Goal: Task Accomplishment & Management: Use online tool/utility

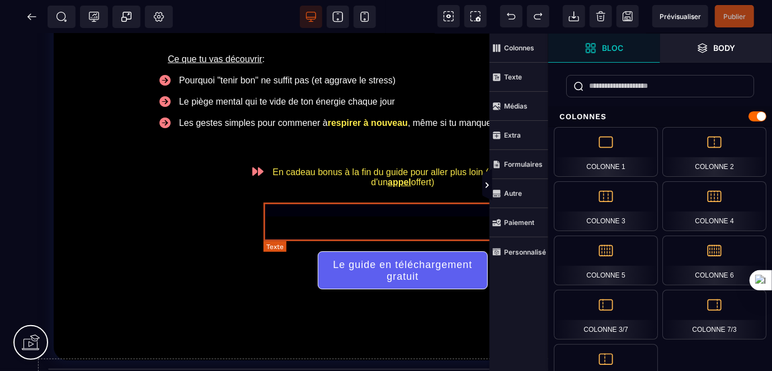
scroll to position [152, 0]
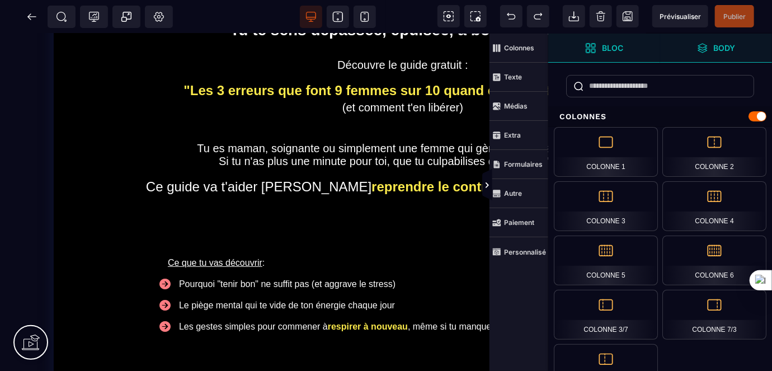
click at [717, 45] on strong "Body" at bounding box center [725, 48] width 22 height 8
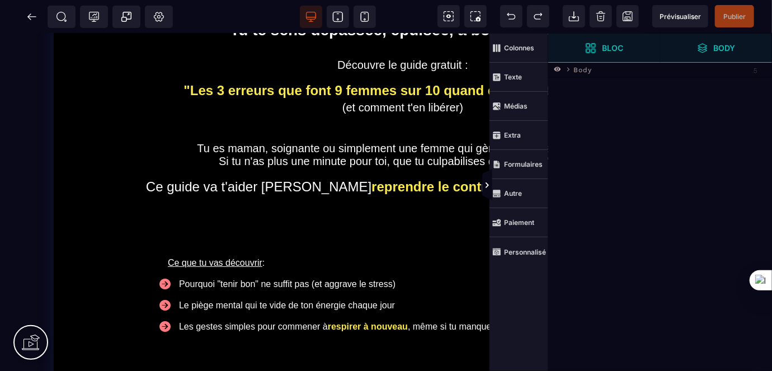
click at [626, 49] on span "Bloc" at bounding box center [604, 48] width 112 height 29
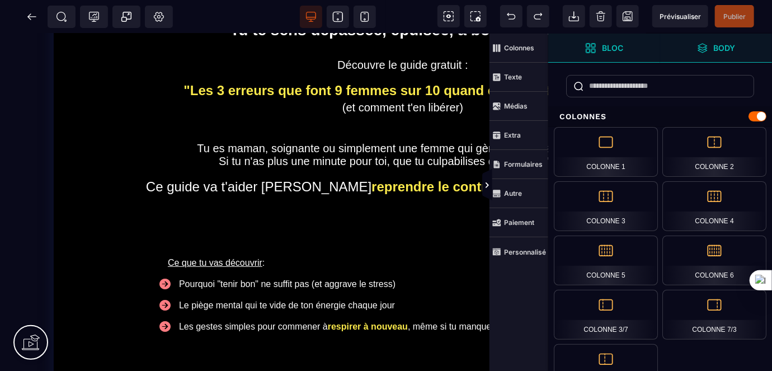
click at [714, 49] on strong "Body" at bounding box center [725, 48] width 22 height 8
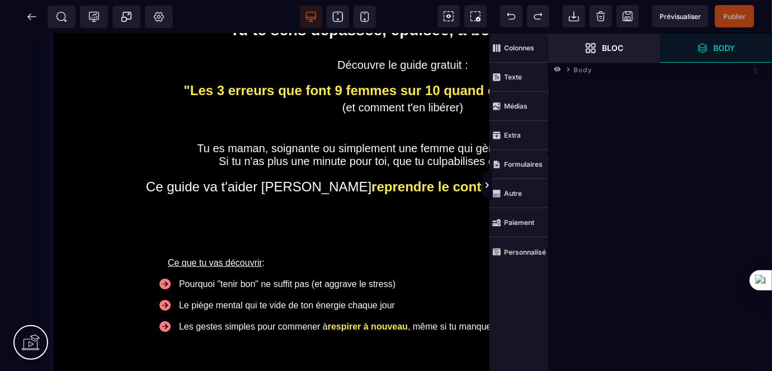
click at [568, 67] on icon at bounding box center [569, 69] width 8 height 8
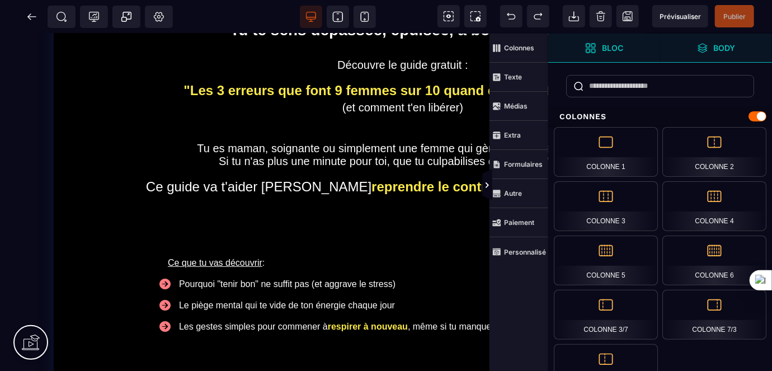
click at [711, 51] on span "Body" at bounding box center [716, 48] width 39 height 11
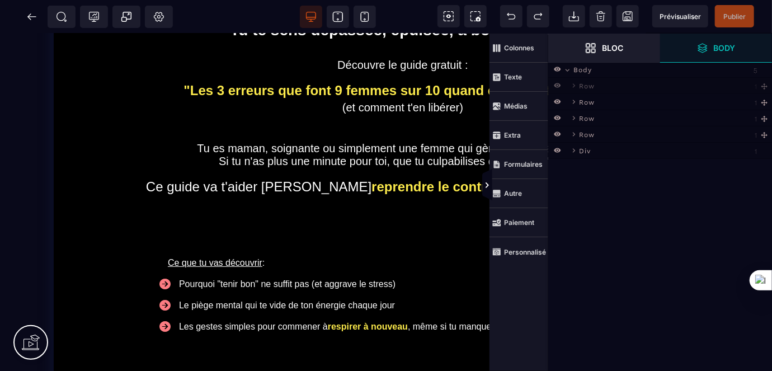
click at [761, 90] on div "Row 1 [GEOGRAPHIC_DATA] 1 Image Row 1 [GEOGRAPHIC_DATA] 14 1 1" at bounding box center [660, 118] width 224 height 81
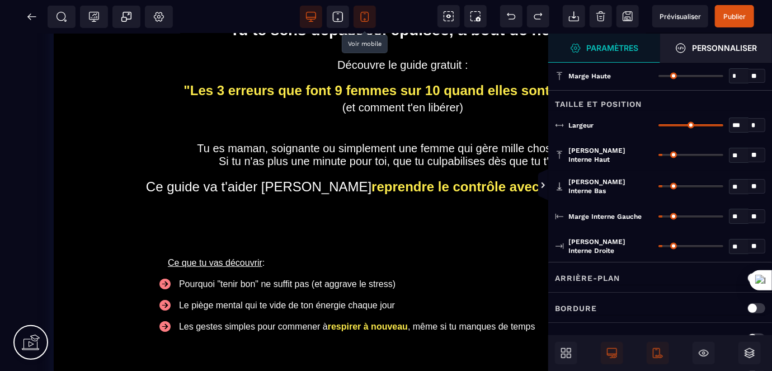
click at [363, 16] on icon at bounding box center [364, 16] width 11 height 11
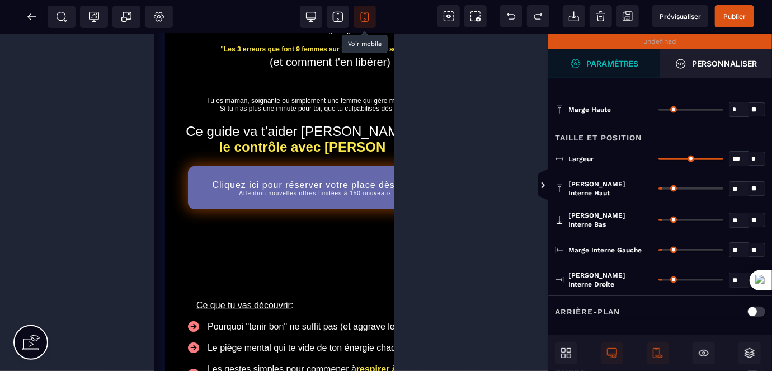
drag, startPoint x: 391, startPoint y: 334, endPoint x: 559, endPoint y: 336, distance: 167.9
drag, startPoint x: 390, startPoint y: 299, endPoint x: 579, endPoint y: 338, distance: 193.1
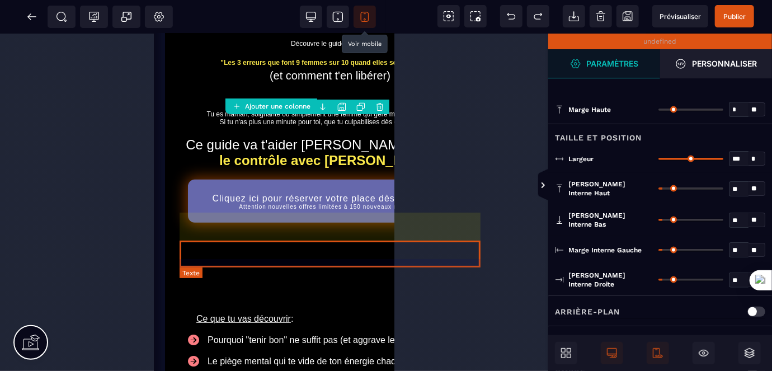
scroll to position [0, 0]
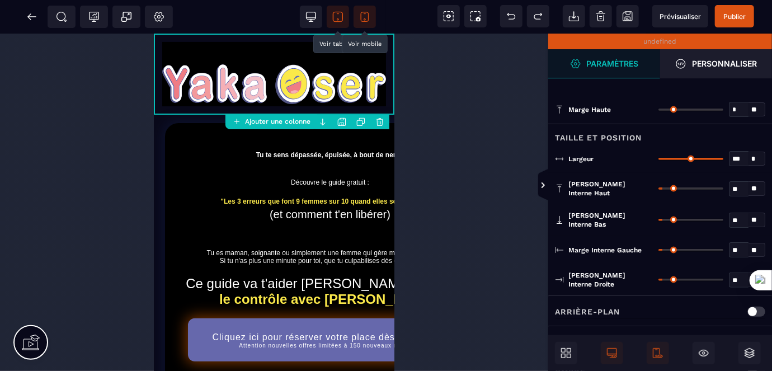
click at [339, 15] on icon at bounding box center [337, 16] width 11 height 11
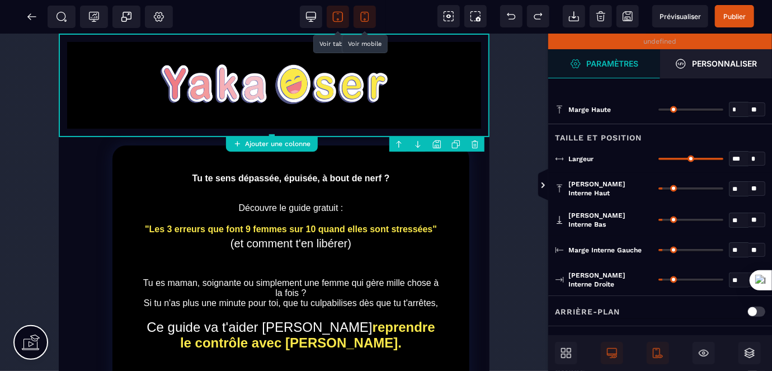
click at [651, 43] on div "undefined" at bounding box center [660, 42] width 224 height 16
click at [681, 15] on span "Prévisualiser" at bounding box center [680, 16] width 41 height 8
click at [365, 17] on icon at bounding box center [364, 16] width 11 height 11
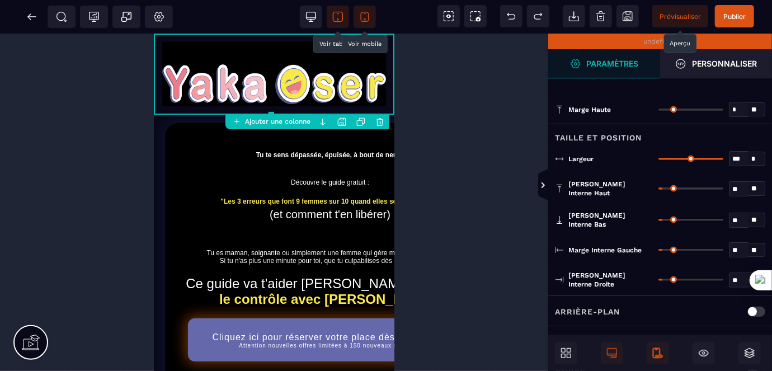
click at [658, 352] on icon at bounding box center [657, 352] width 11 height 11
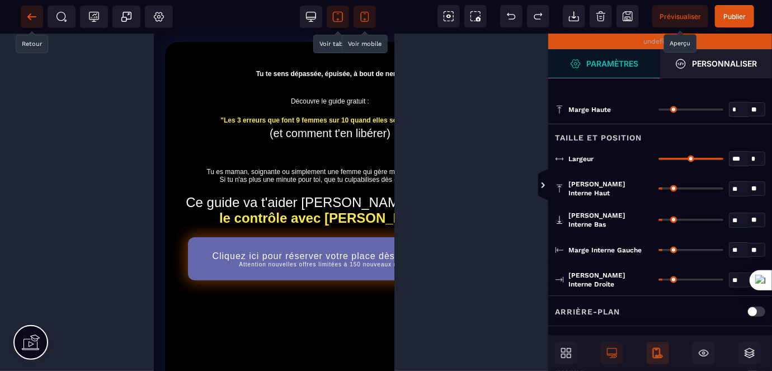
click at [34, 17] on icon at bounding box center [31, 16] width 8 height 1
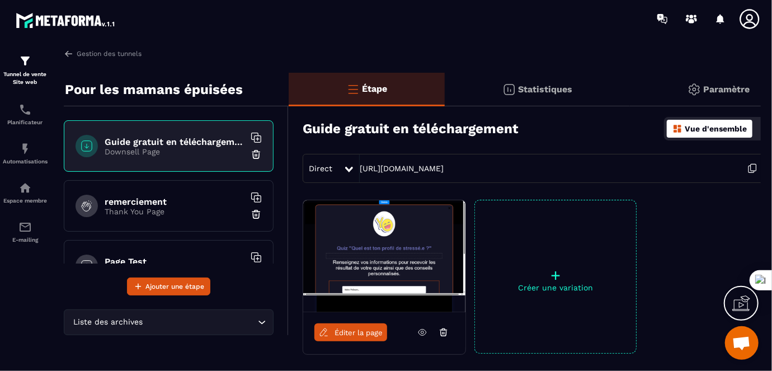
click at [366, 87] on p "Étape" at bounding box center [375, 88] width 25 height 11
click at [354, 87] on img at bounding box center [352, 88] width 13 height 13
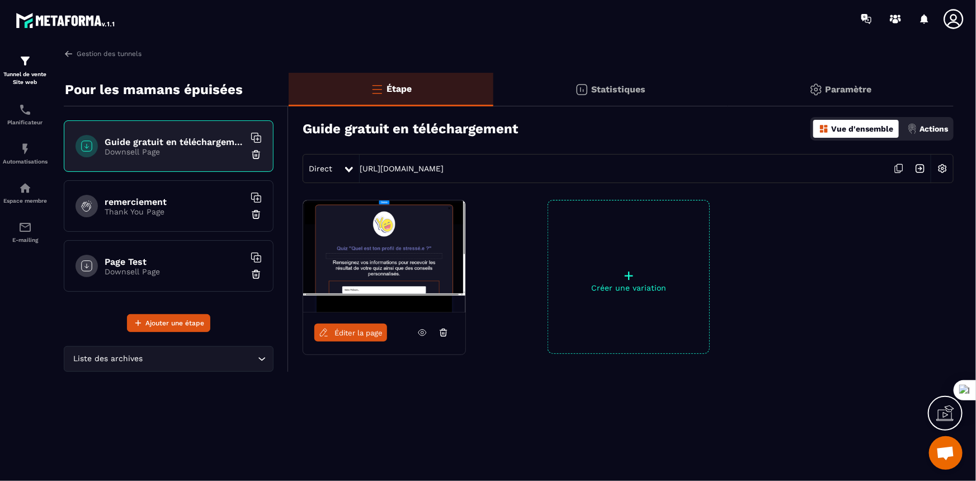
click at [378, 90] on img at bounding box center [376, 88] width 13 height 13
click at [341, 160] on div "Direct" at bounding box center [323, 168] width 40 height 20
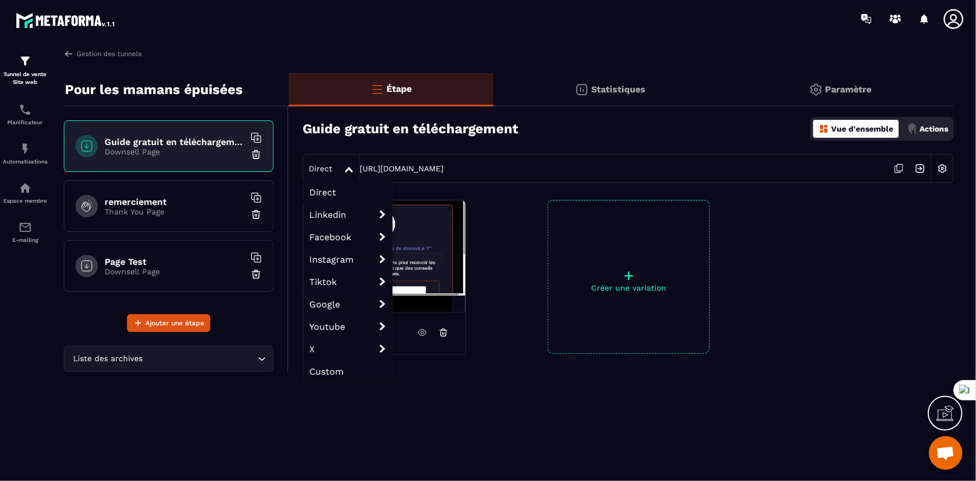
click at [341, 163] on div "Direct" at bounding box center [323, 168] width 40 height 20
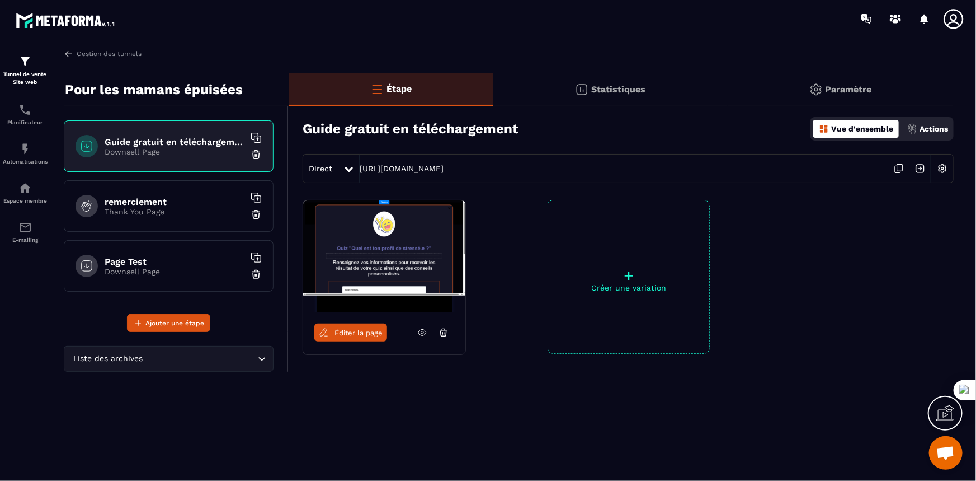
click at [349, 168] on icon at bounding box center [349, 170] width 8 height 6
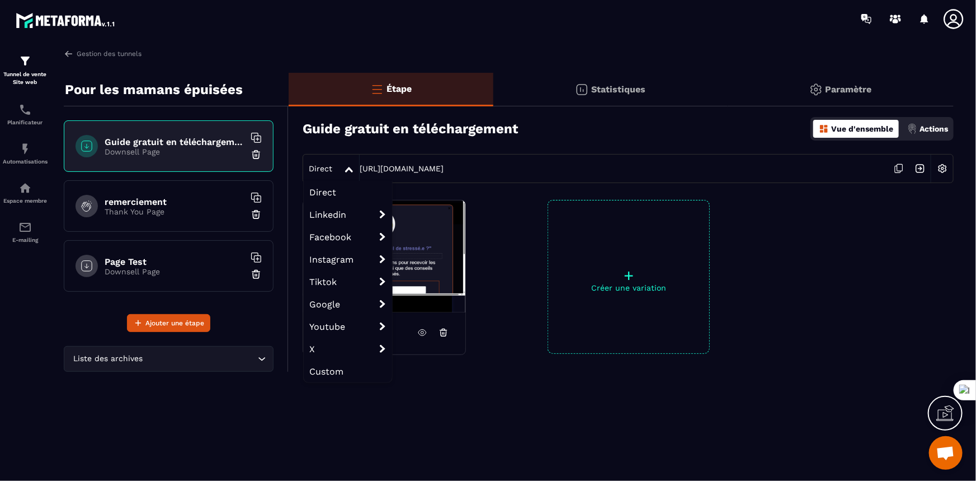
click at [349, 168] on icon at bounding box center [349, 170] width 8 height 6
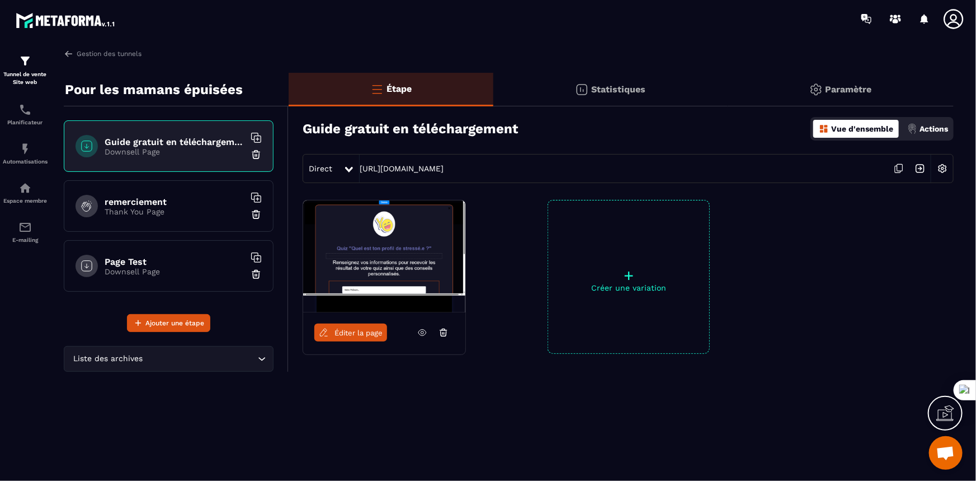
click at [603, 90] on p "Statistiques" at bounding box center [618, 89] width 54 height 11
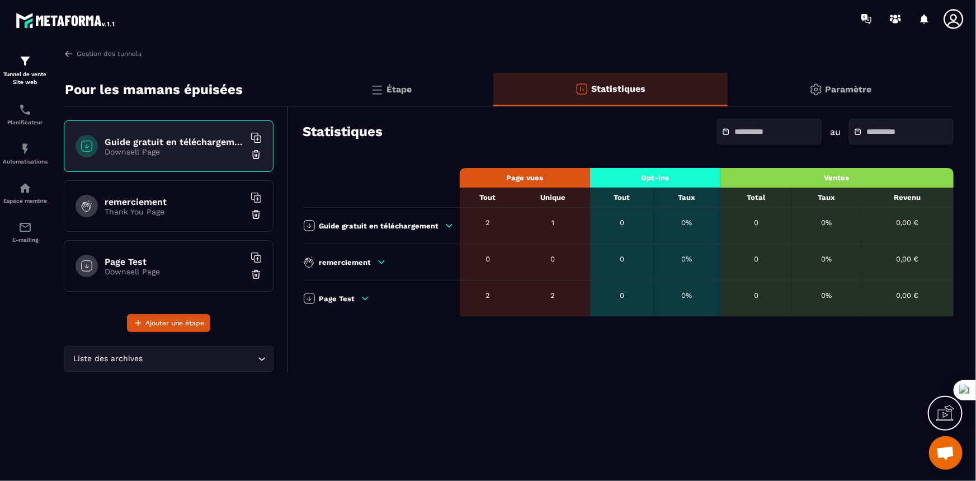
click at [335, 294] on p "Page Test" at bounding box center [337, 298] width 36 height 8
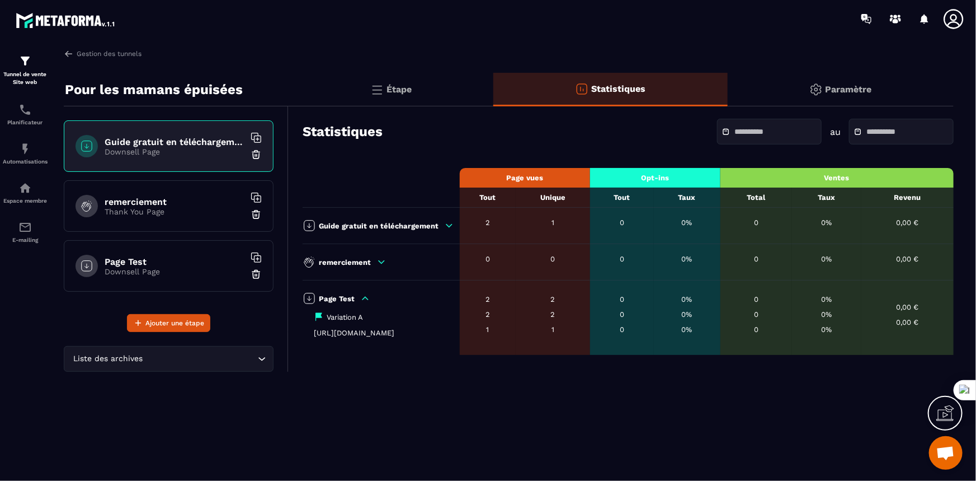
click at [162, 263] on h6 "Page Test" at bounding box center [175, 261] width 140 height 11
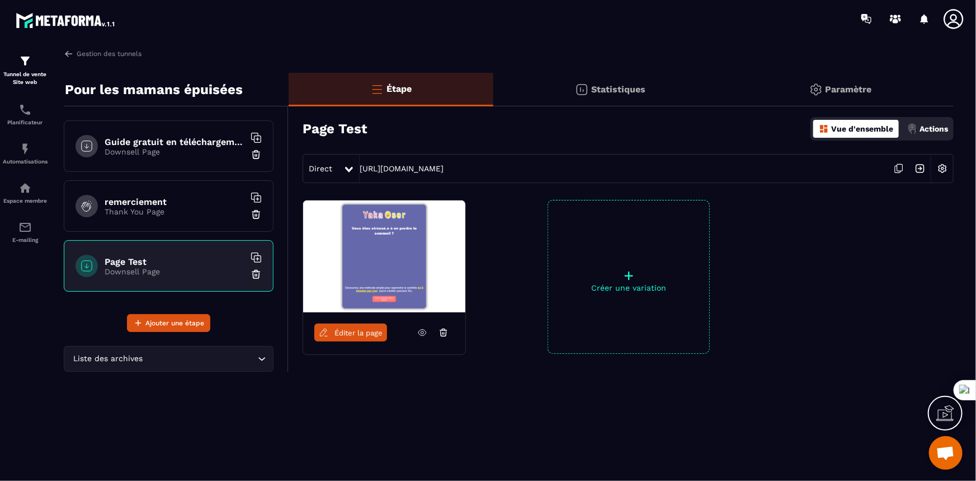
click at [347, 167] on icon at bounding box center [349, 170] width 8 height 6
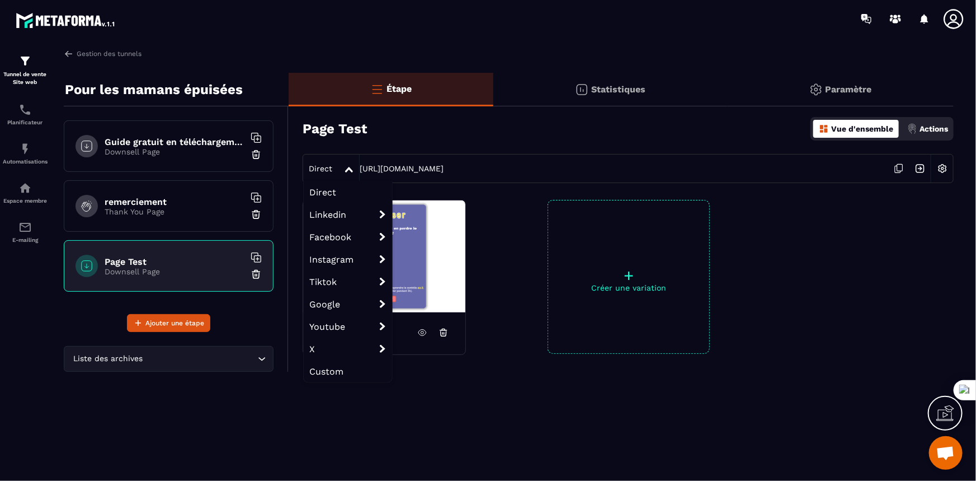
click at [349, 165] on div at bounding box center [350, 168] width 13 height 20
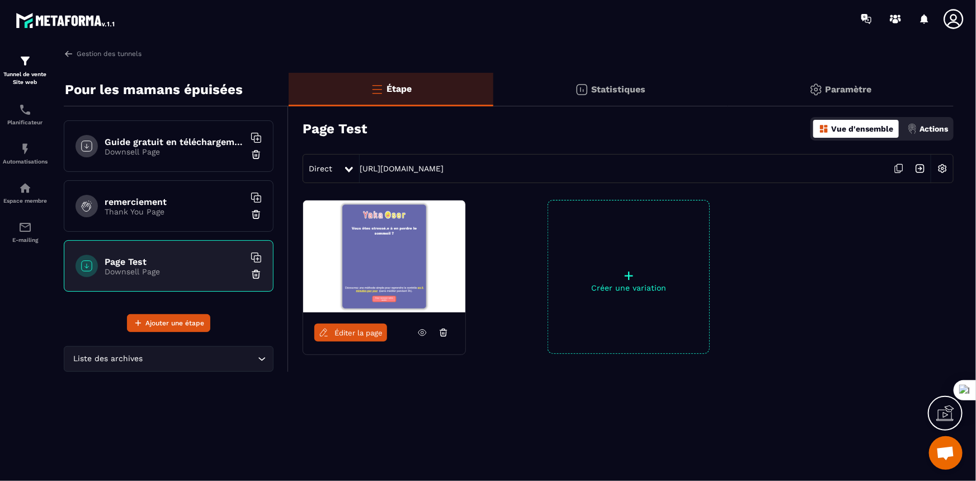
click at [346, 333] on span "Éditer la page" at bounding box center [359, 332] width 48 height 8
